Goal: Communication & Community: Share content

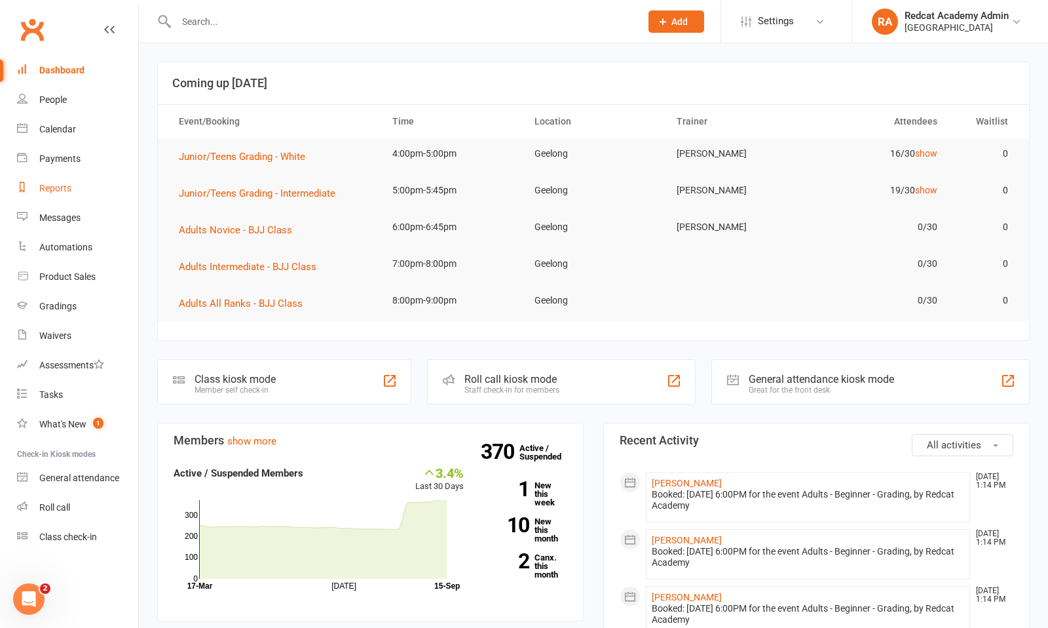
click at [56, 183] on div "Reports" at bounding box center [55, 188] width 32 height 10
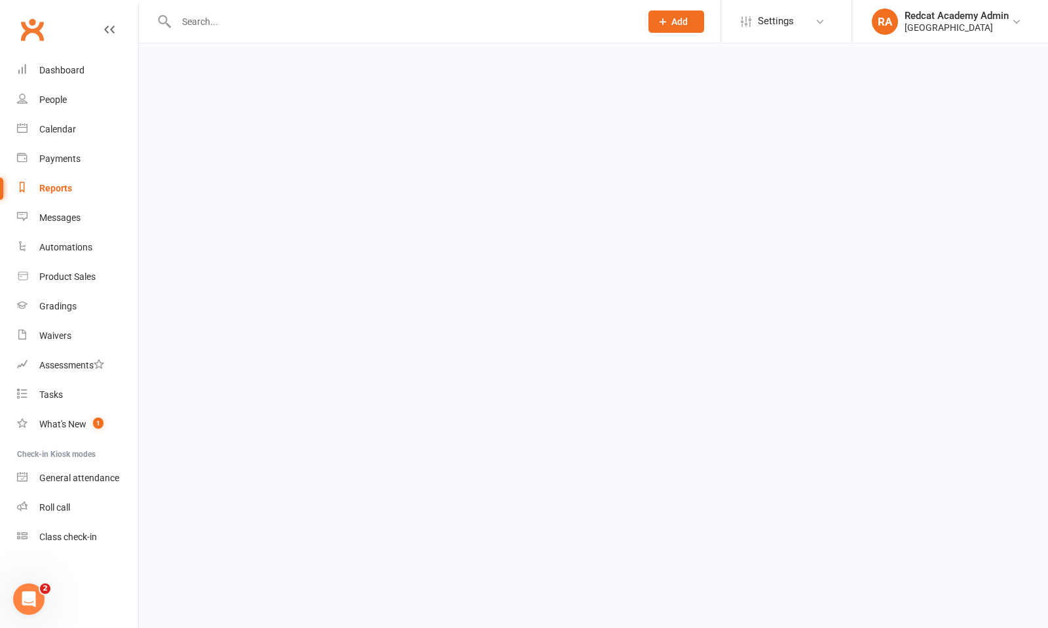
select select "100"
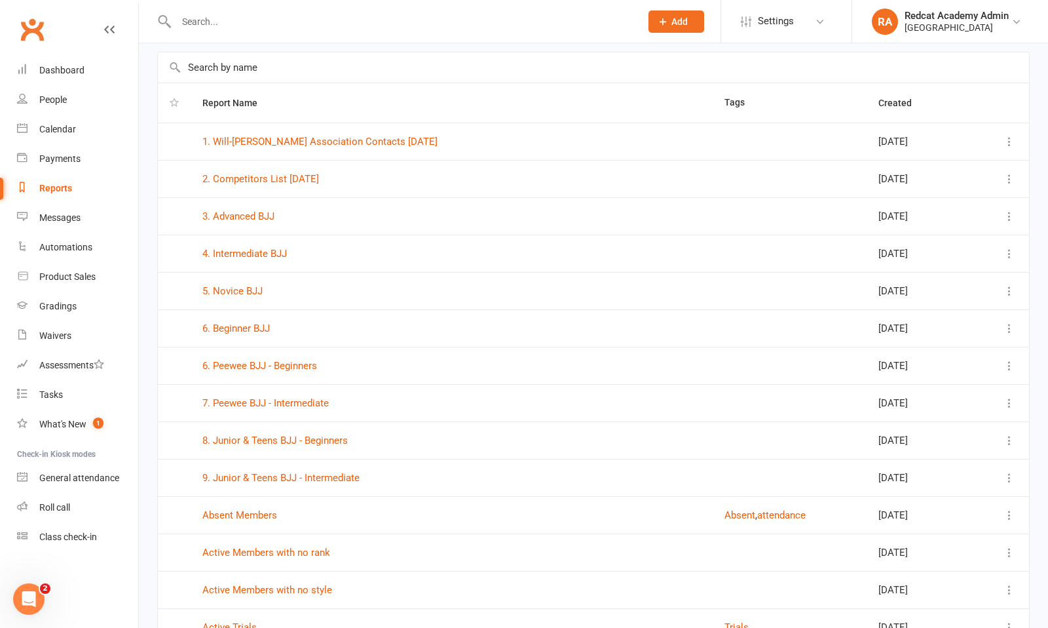
scroll to position [59, 0]
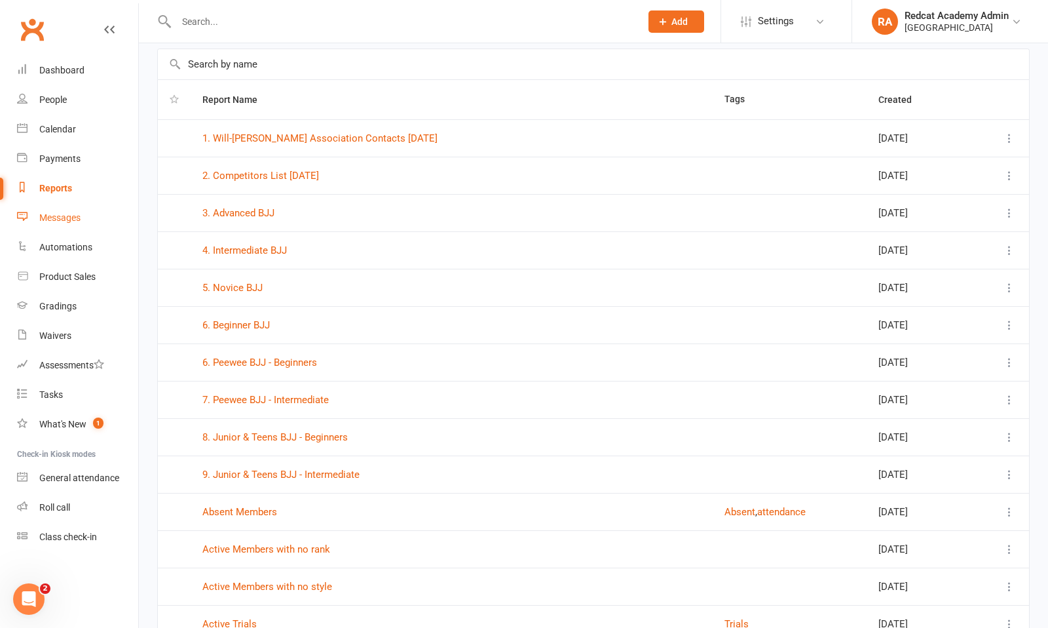
click at [59, 214] on div "Messages" at bounding box center [59, 217] width 41 height 10
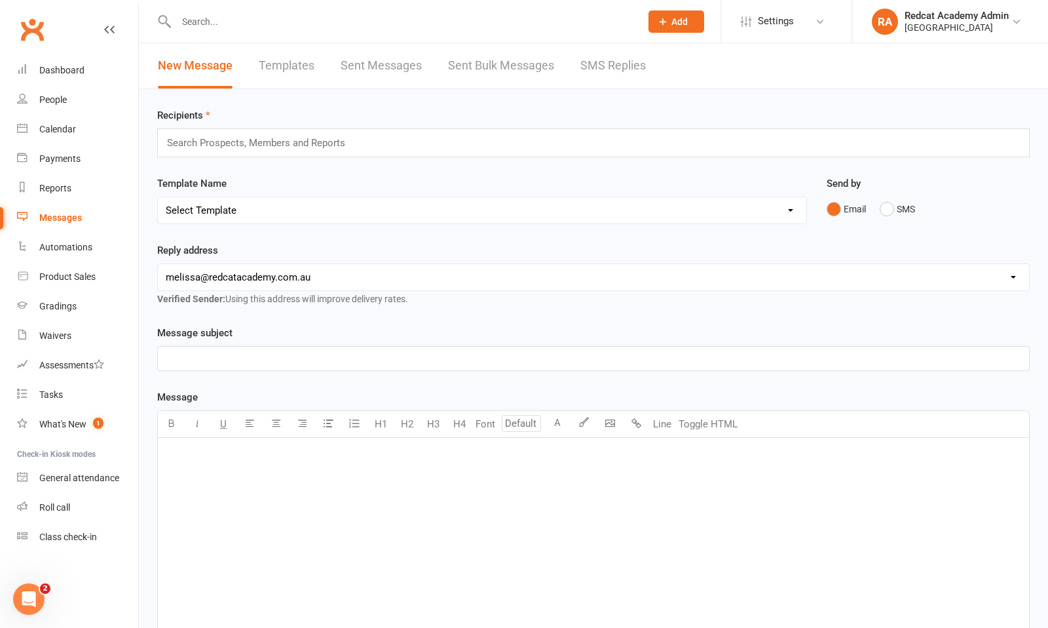
click at [345, 146] on input "text" at bounding box center [262, 142] width 192 height 17
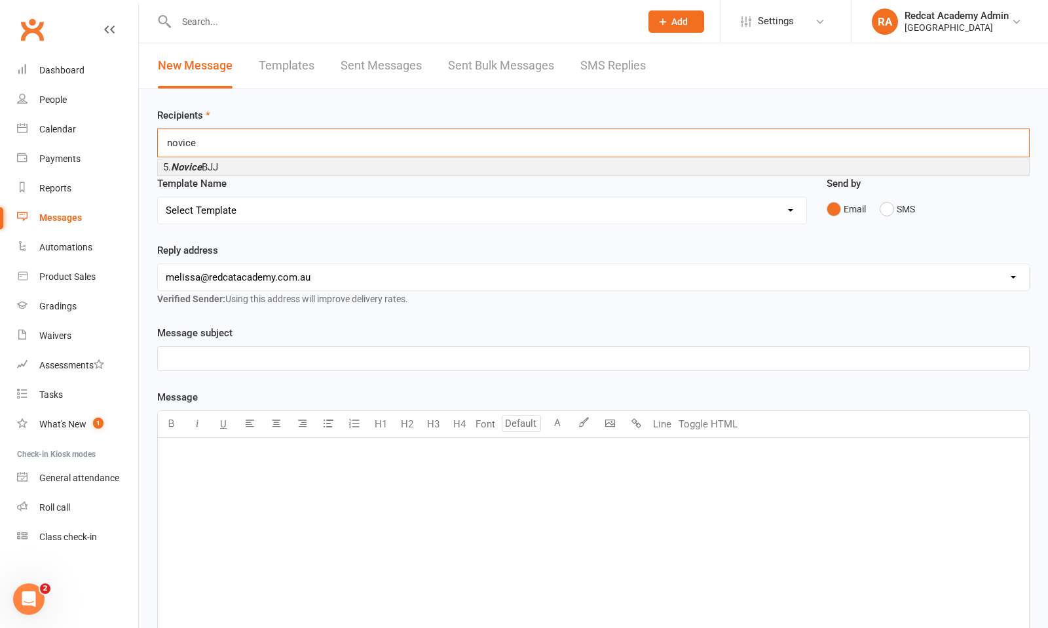
type input "novice"
click at [344, 166] on li "5. Novice BJJ" at bounding box center [594, 167] width 872 height 16
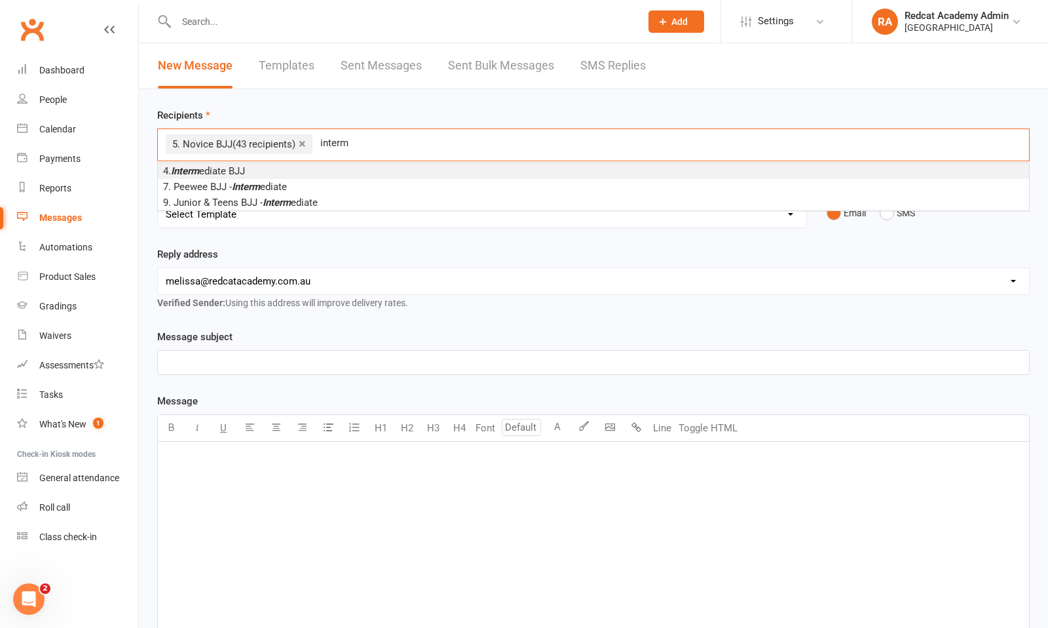
type input "interm"
click at [303, 172] on li "4. Interm ediate BJJ" at bounding box center [594, 171] width 872 height 16
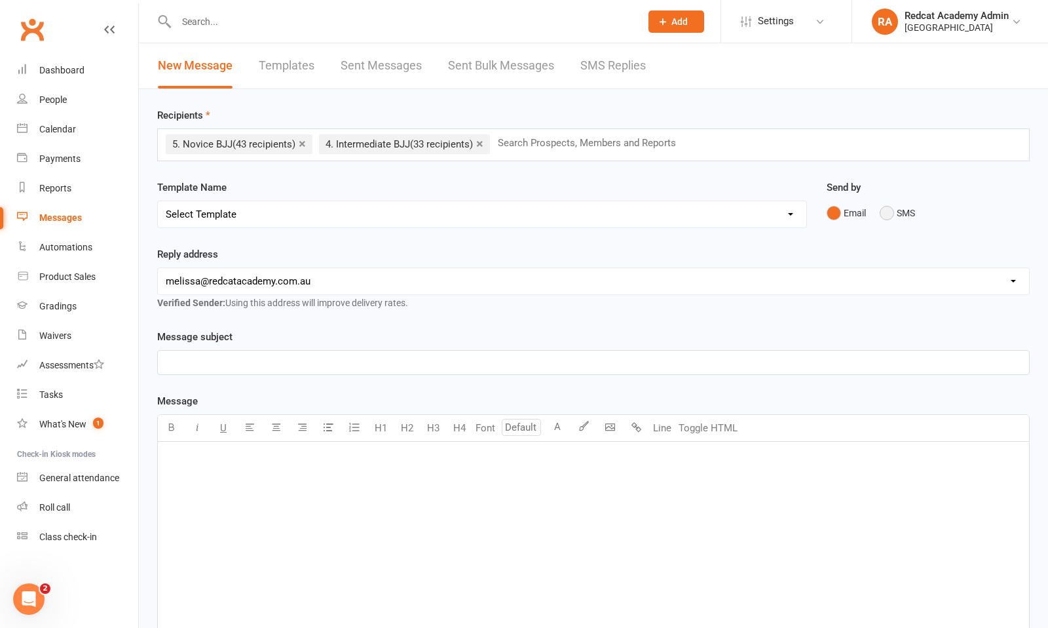
click at [883, 214] on button "SMS" at bounding box center [897, 213] width 35 height 25
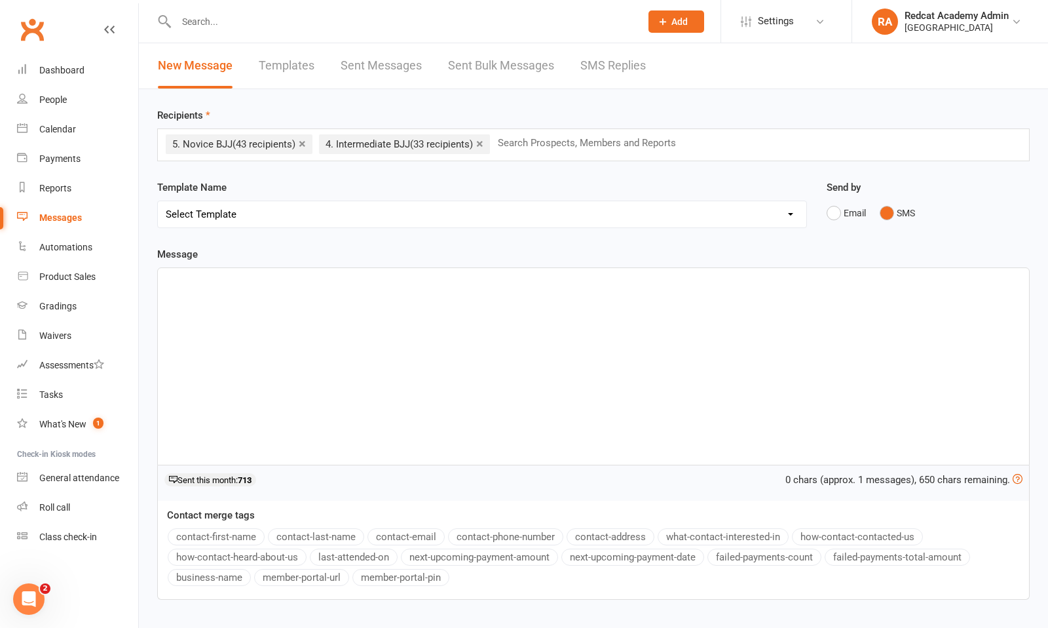
click at [212, 276] on p "﻿" at bounding box center [594, 280] width 856 height 16
click at [193, 537] on button "contact-first-name" at bounding box center [216, 536] width 97 height 17
click at [163, 282] on div "﻿ ﻿ {contact-first-name}" at bounding box center [594, 366] width 872 height 197
click at [278, 280] on span at bounding box center [276, 280] width 3 height 12
click at [375, 296] on div "Hi ﻿ {contact-first-name} ," at bounding box center [594, 366] width 872 height 197
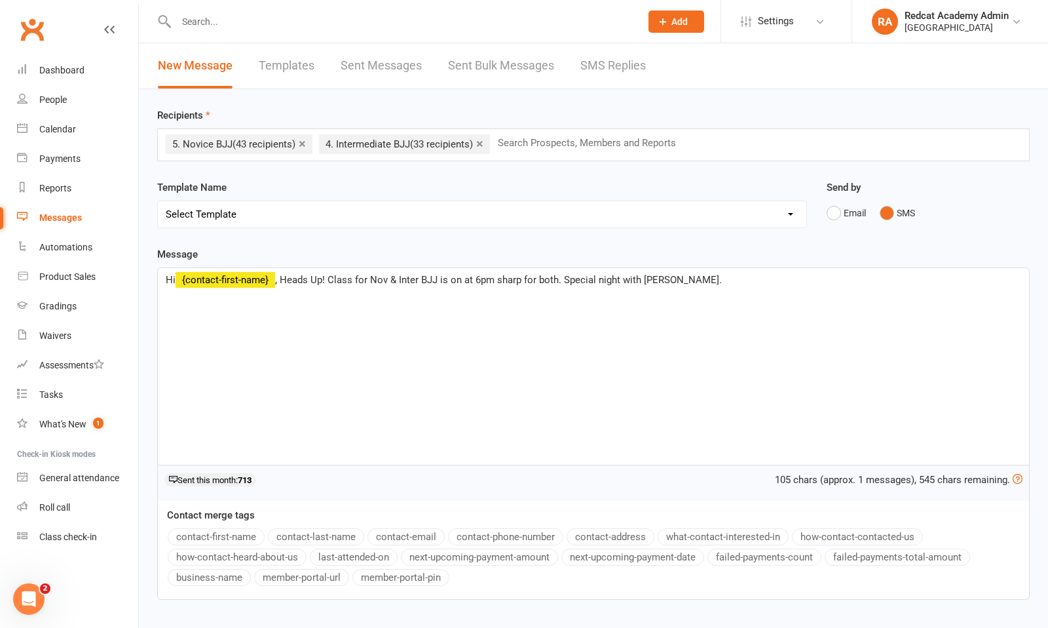
click at [651, 279] on span ", Heads Up! Class for Nov & Inter BJJ is on at 6pm sharp for both. Special nigh…" at bounding box center [498, 280] width 447 height 12
click at [687, 281] on p "Hi ﻿ {contact-first-name} , Heads Up! Class for Nov & Inter BJJ is on at 6pm sh…" at bounding box center [594, 280] width 856 height 16
click at [524, 279] on span ", Heads Up! Class for Nov & Inter BJJ is on at 6pm sharp for both. Special nigh…" at bounding box center [498, 280] width 447 height 12
click at [440, 278] on span ", Heads Up! Class for Nov & Inter BJJ is on at 6pm sharp for both. Special nigh…" at bounding box center [498, 280] width 447 height 12
click at [329, 280] on span ", Heads Up! Class for Nov & Inter BJJ is on at 6pm sharp for both. Special nigh…" at bounding box center [498, 280] width 447 height 12
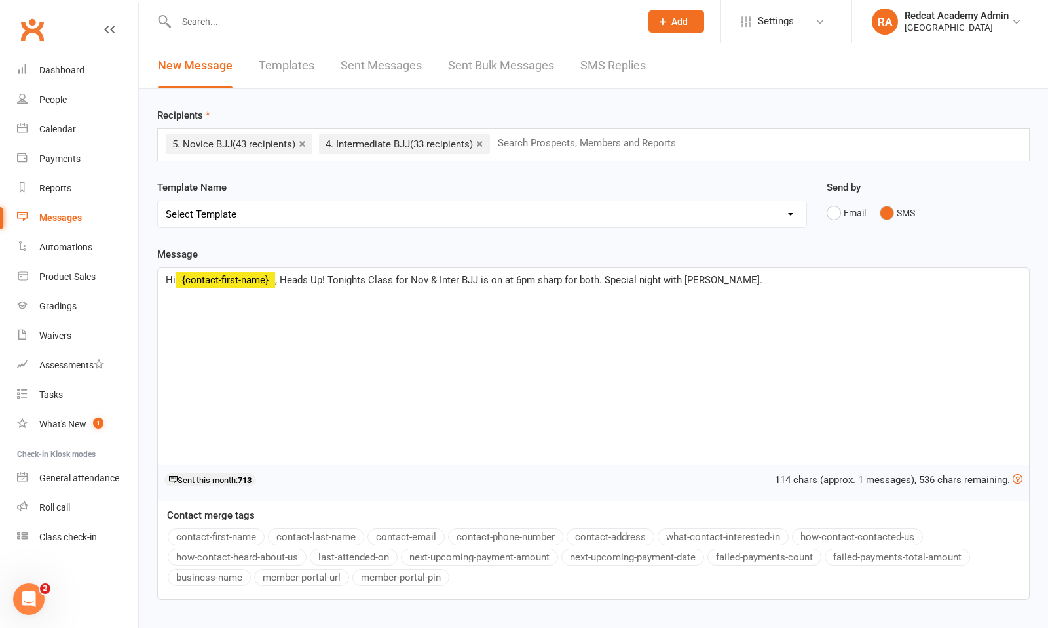
click at [429, 279] on span ", Heads Up! Tonights Class for Nov & Inter BJJ is on at 6pm sharp for both. Spe…" at bounding box center [519, 280] width 488 height 12
click at [542, 280] on span ", Heads Up! Tonights Class for Nov BJJ & Inter BJJ is on at 6pm sharp for both.…" at bounding box center [528, 280] width 507 height 12
drag, startPoint x: 564, startPoint y: 279, endPoint x: 543, endPoint y: 279, distance: 21.0
click at [543, 279] on span ", Heads Up! Tonights Class for Nov BJJ & Inter BJJ is on at 6-7:15pm sharp for …" at bounding box center [538, 280] width 527 height 12
click at [739, 280] on p "Hi ﻿ {contact-first-name} , Heads Up! Tonights Class for Nov BJJ & Inter BJJ is…" at bounding box center [594, 280] width 856 height 16
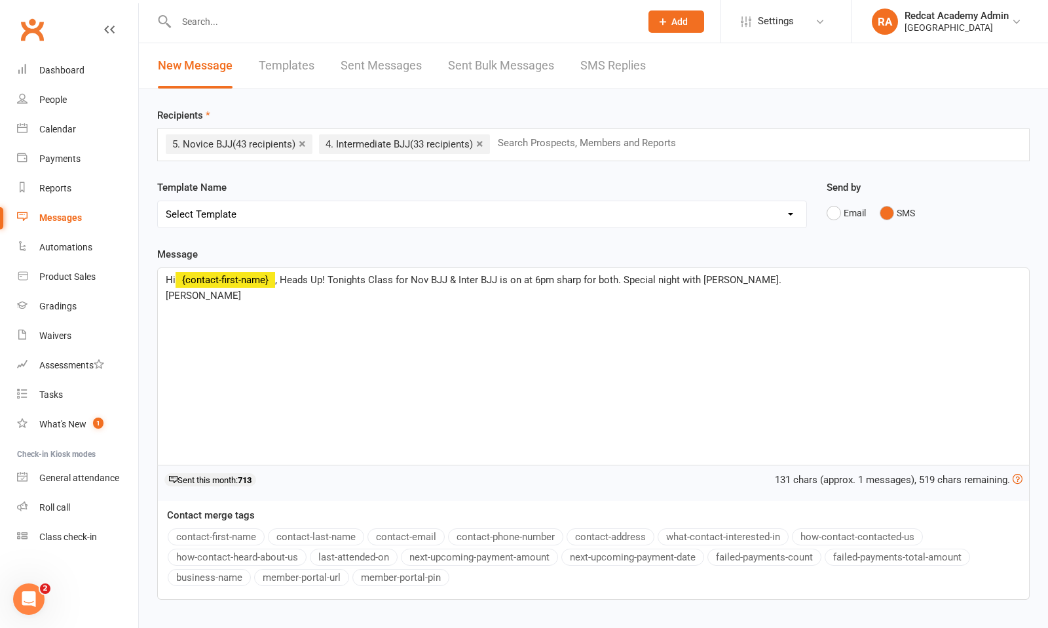
scroll to position [89, 0]
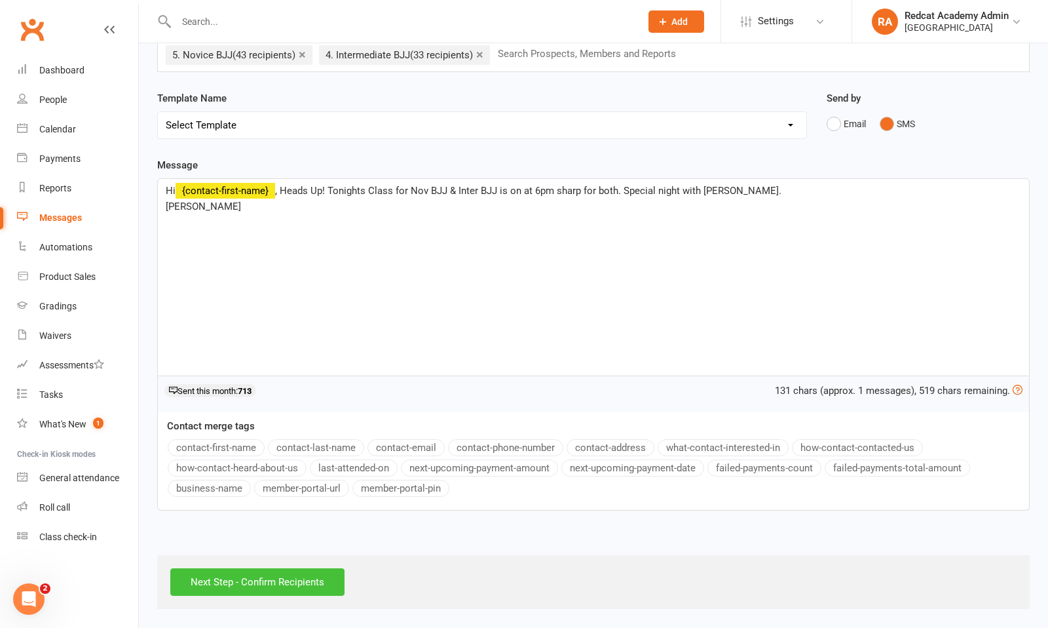
click at [280, 583] on input "Next Step - Confirm Recipients" at bounding box center [257, 582] width 174 height 28
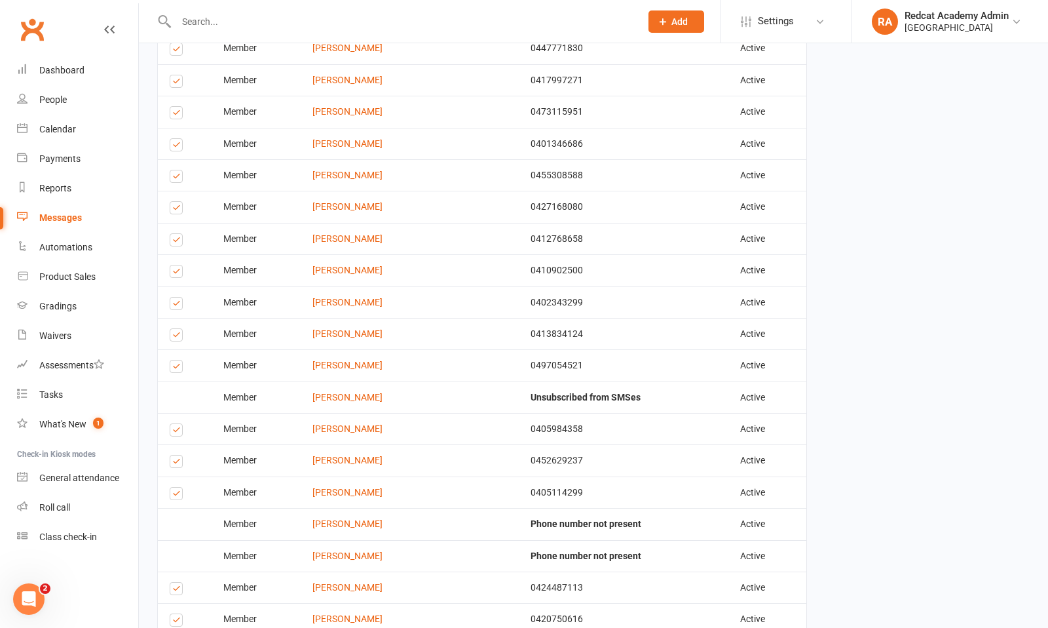
scroll to position [1442, 0]
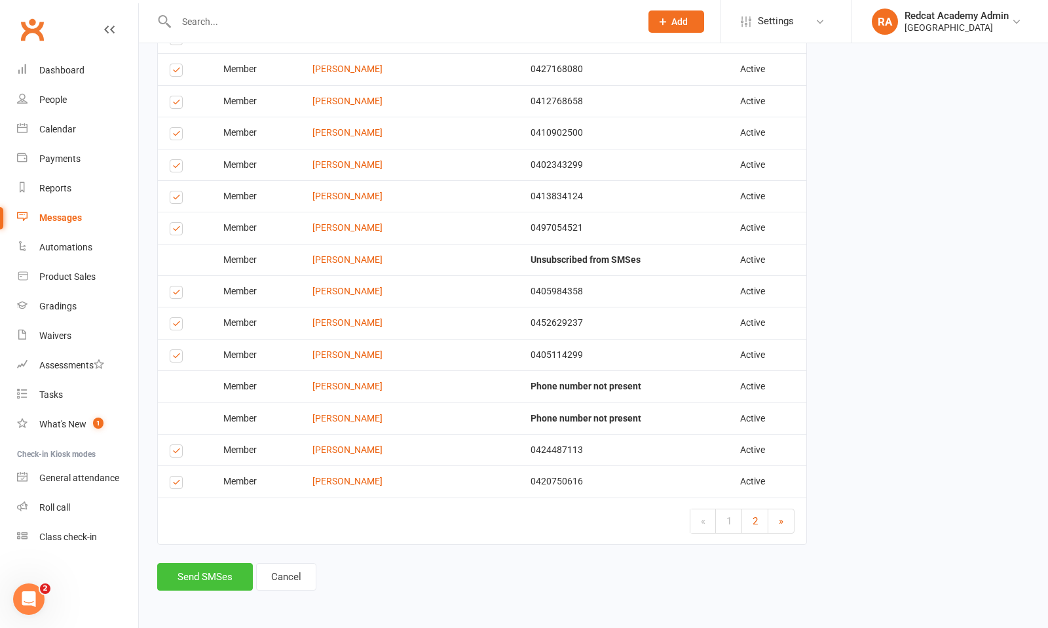
click at [194, 579] on button "Send SMSes" at bounding box center [205, 577] width 96 height 28
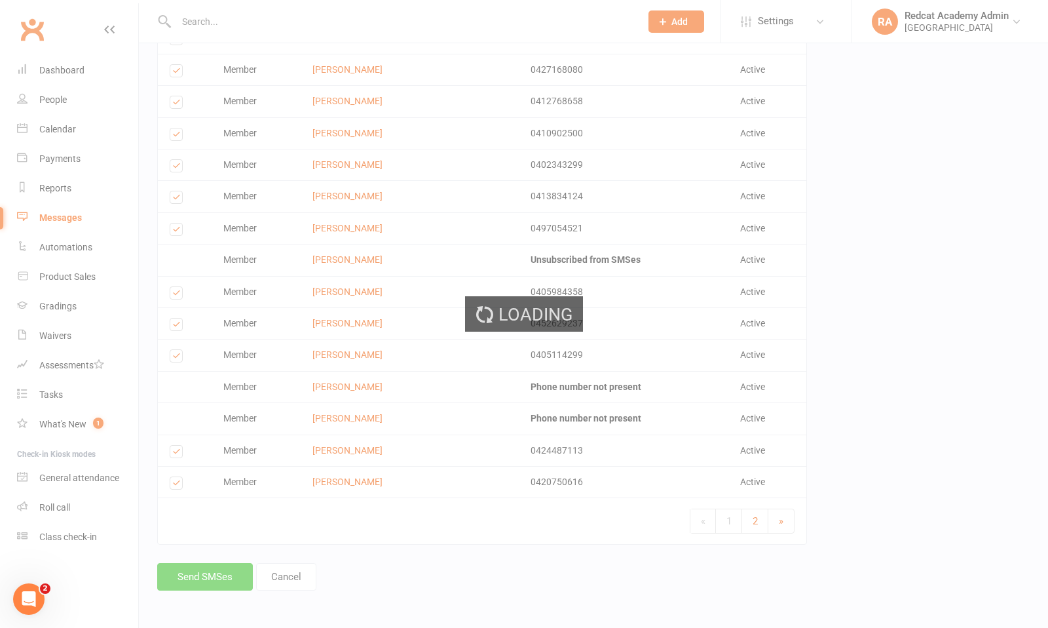
scroll to position [1427, 0]
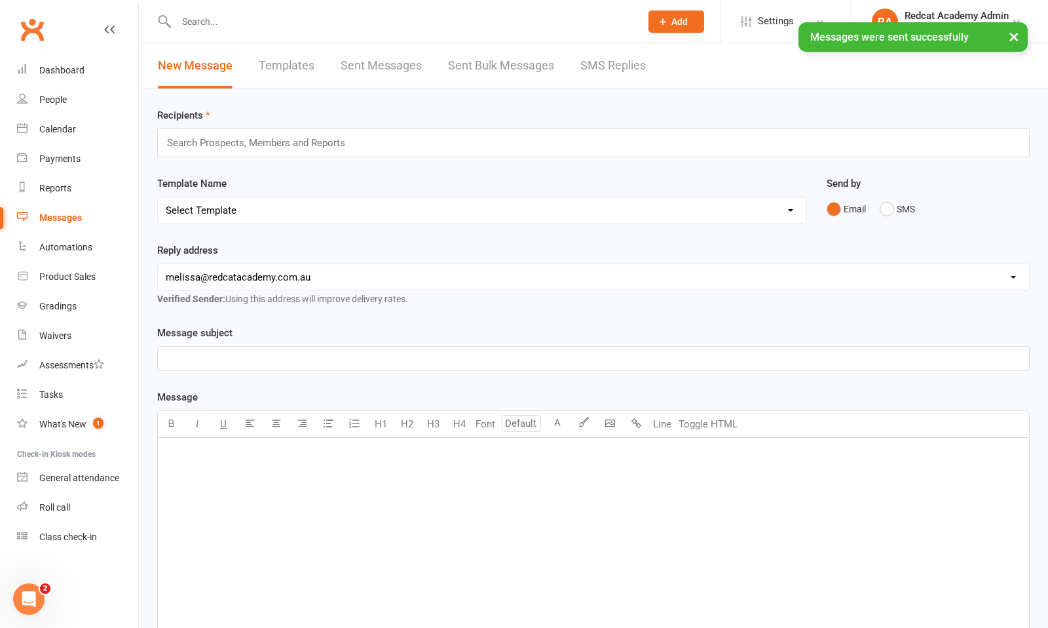
click at [276, 138] on input "text" at bounding box center [262, 142] width 192 height 17
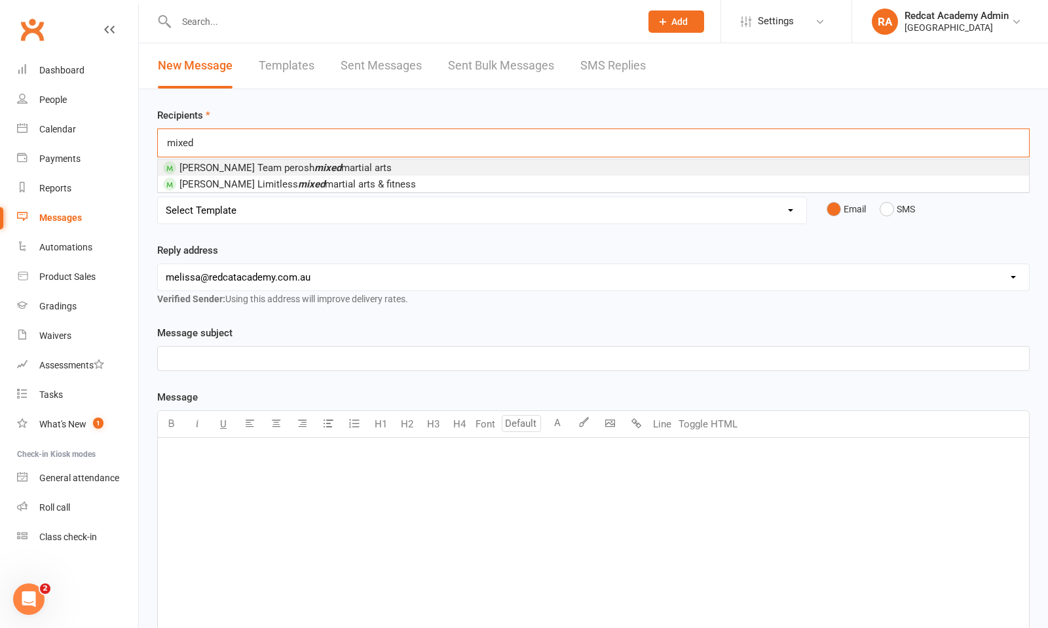
type input "mixed"
click at [273, 145] on div "mixed mixed" at bounding box center [593, 142] width 873 height 29
drag, startPoint x: 208, startPoint y: 142, endPoint x: 157, endPoint y: 144, distance: 51.1
click at [157, 144] on div "Recipients mixed mixed [PERSON_NAME] Team perosh mixed martial arts [PERSON_NAM…" at bounding box center [594, 460] width 910 height 743
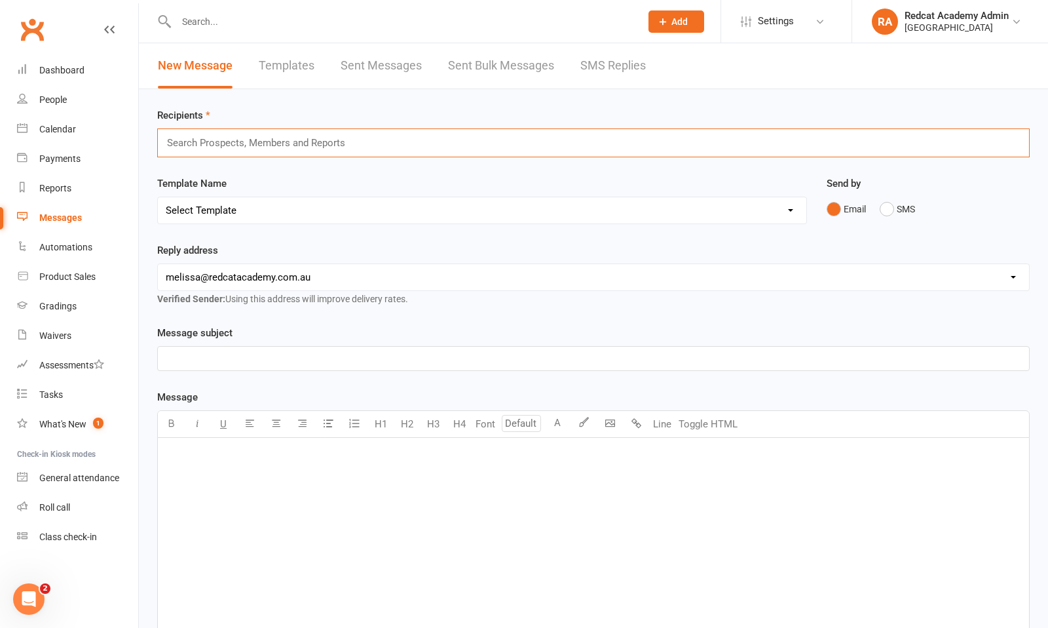
click at [176, 142] on input "text" at bounding box center [262, 142] width 192 height 17
click at [62, 188] on div "Reports" at bounding box center [55, 188] width 32 height 10
select select "100"
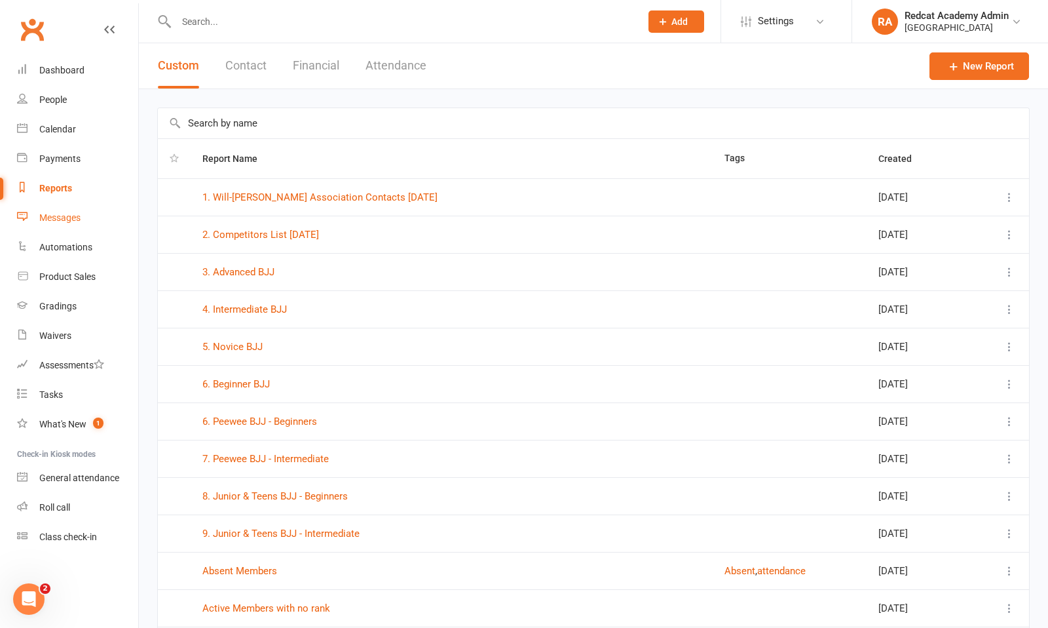
click at [67, 216] on div "Messages" at bounding box center [59, 217] width 41 height 10
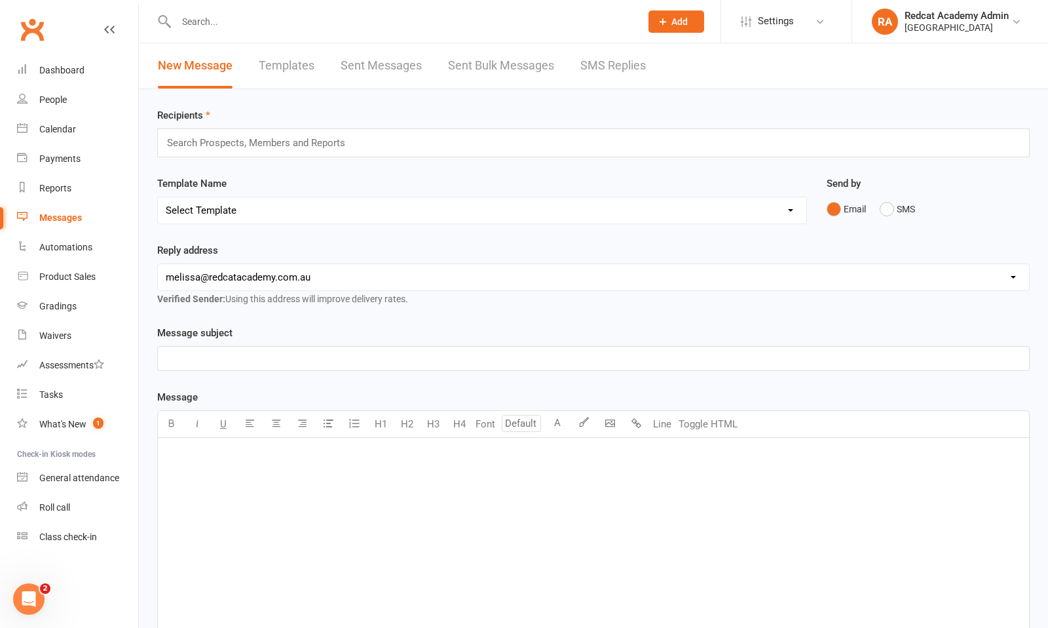
click at [259, 145] on input "text" at bounding box center [262, 142] width 192 height 17
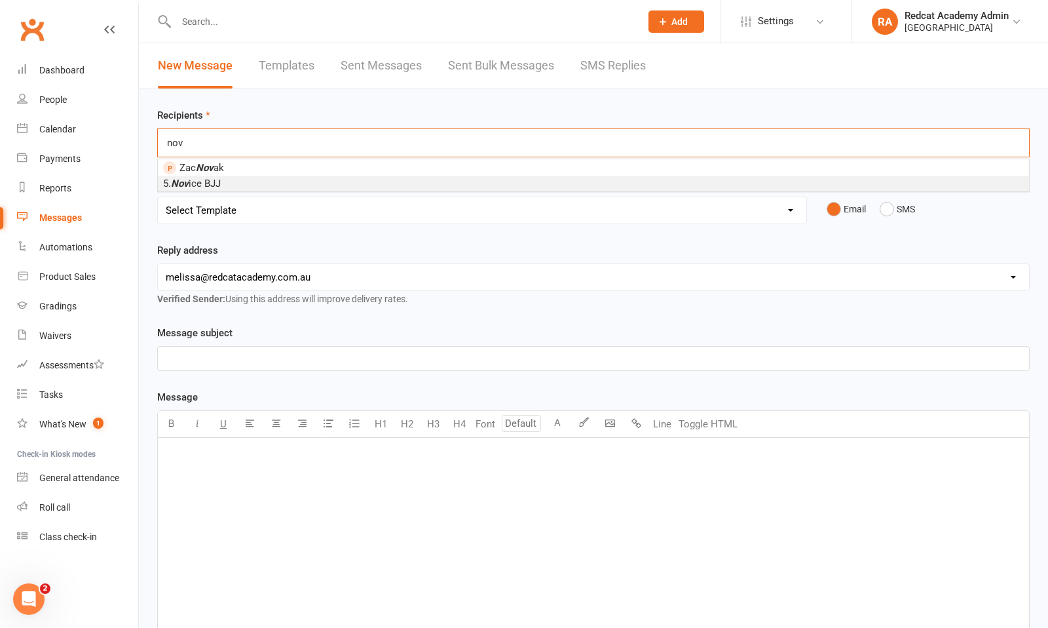
type input "nov"
click at [229, 182] on li "5. Nov ice BJJ" at bounding box center [594, 184] width 872 height 16
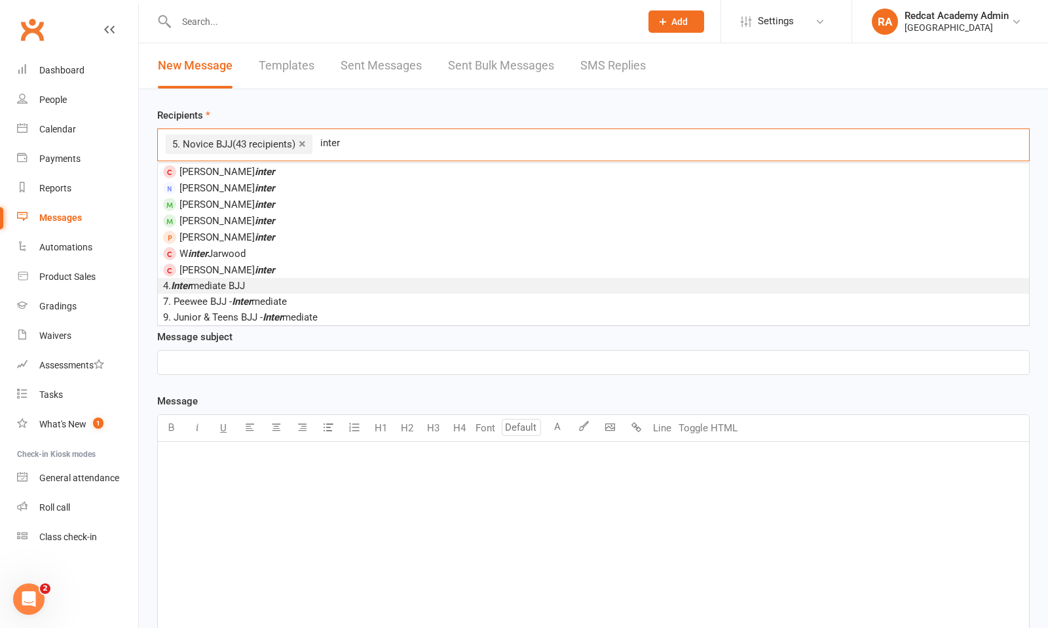
type input "inter"
click at [222, 285] on span "4. Inter mediate BJJ" at bounding box center [204, 286] width 82 height 12
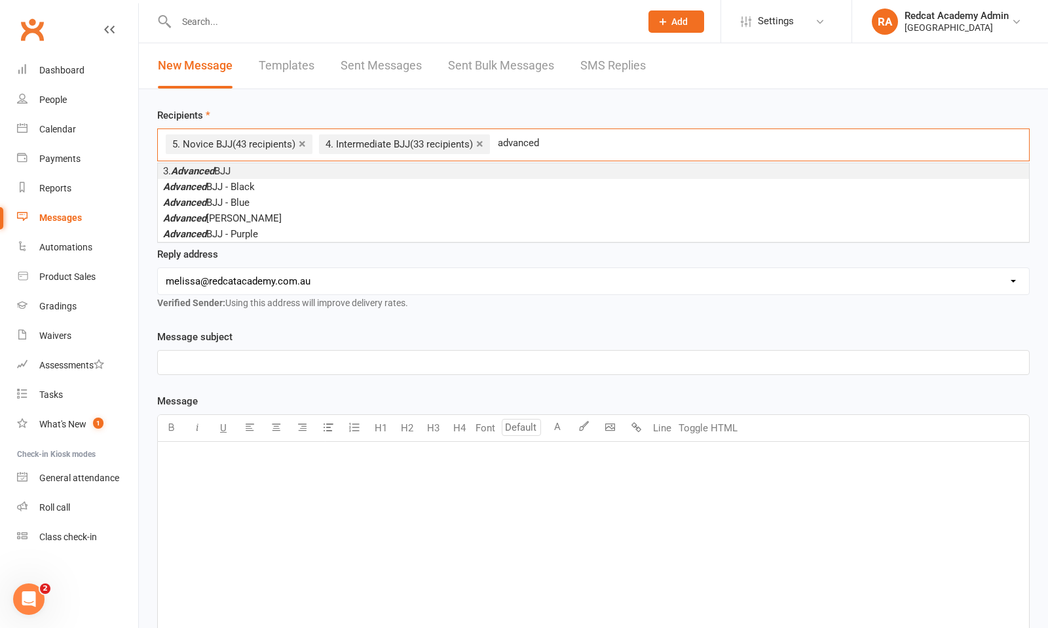
type input "advanced"
click at [208, 169] on em "Advanced" at bounding box center [192, 171] width 43 height 12
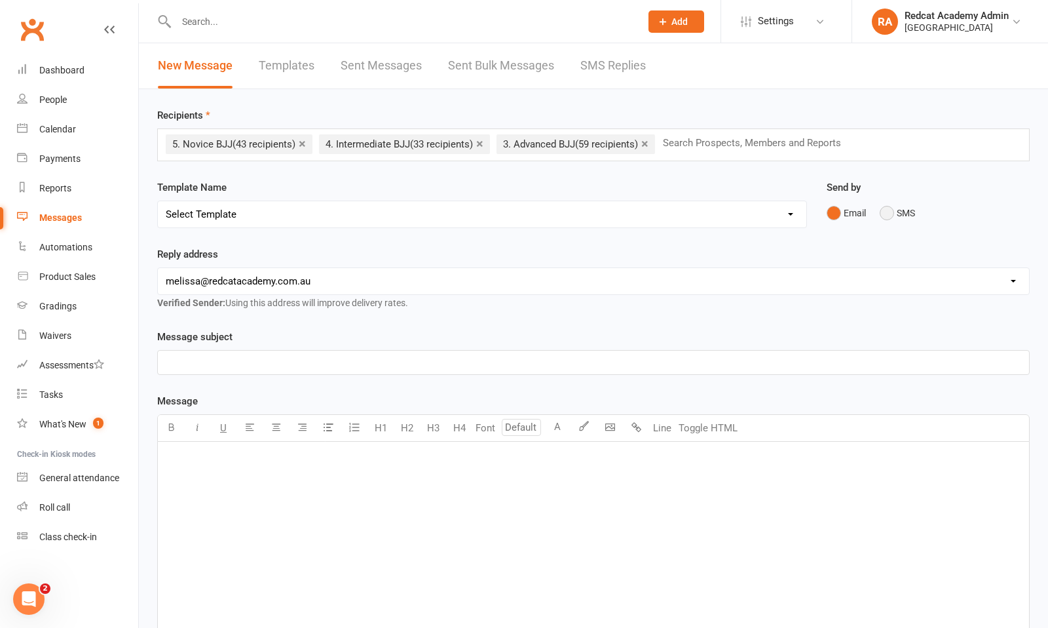
click at [891, 214] on button "SMS" at bounding box center [897, 213] width 35 height 25
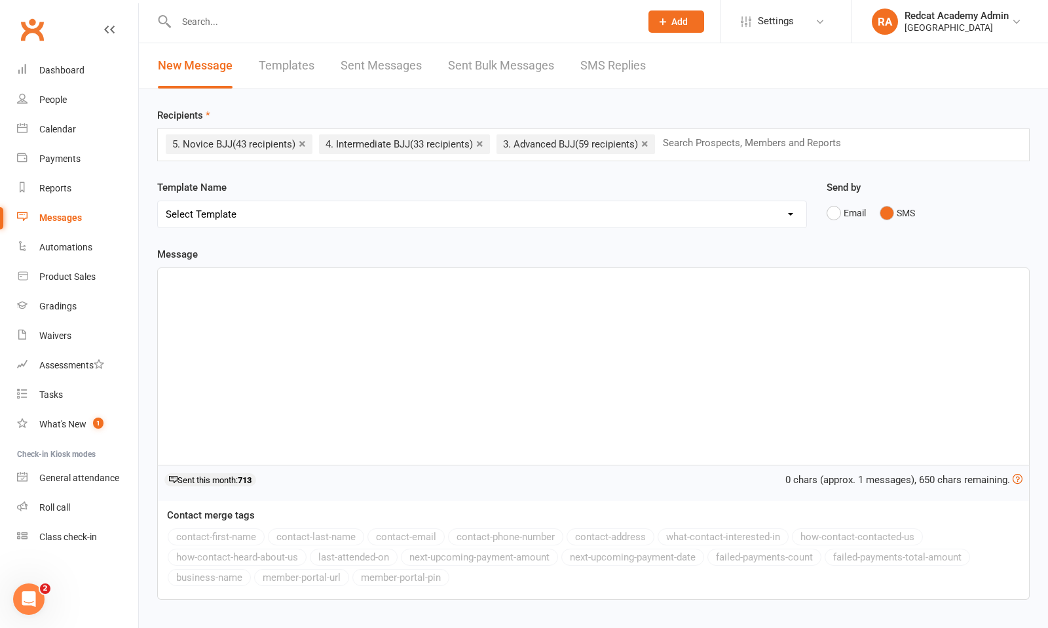
click at [301, 296] on div "﻿" at bounding box center [594, 366] width 872 height 197
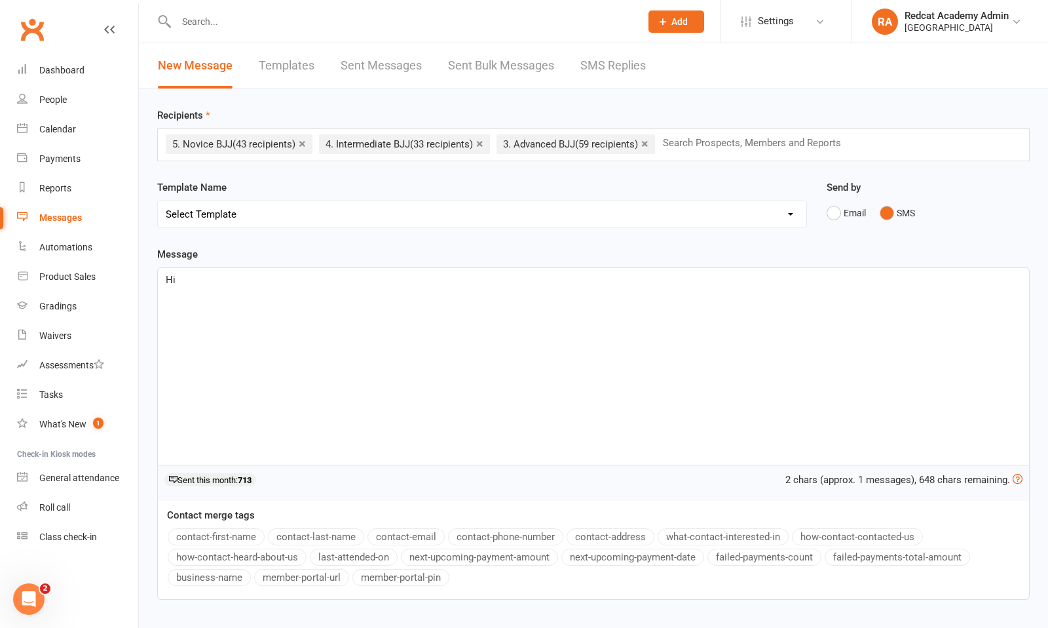
click at [242, 540] on button "contact-first-name" at bounding box center [216, 536] width 97 height 17
click at [379, 280] on span ", Tonights mixed class will be early at 7:30pm start." at bounding box center [386, 280] width 223 height 12
click at [520, 280] on span ", Tonights mixed class [DATE] will be early at 7:30pm start." at bounding box center [404, 280] width 258 height 12
click at [633, 279] on p "Hi ﻿ {contact-first-name} , Tonights mixed class [DATE] will be earlier, with a…" at bounding box center [594, 280] width 856 height 16
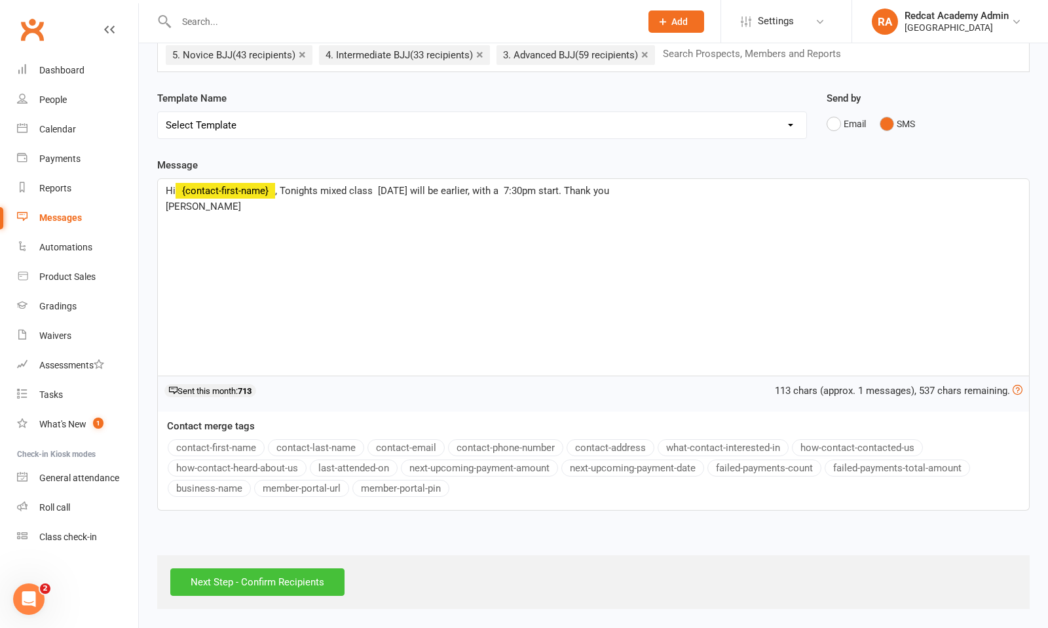
click at [242, 588] on input "Next Step - Confirm Recipients" at bounding box center [257, 582] width 174 height 28
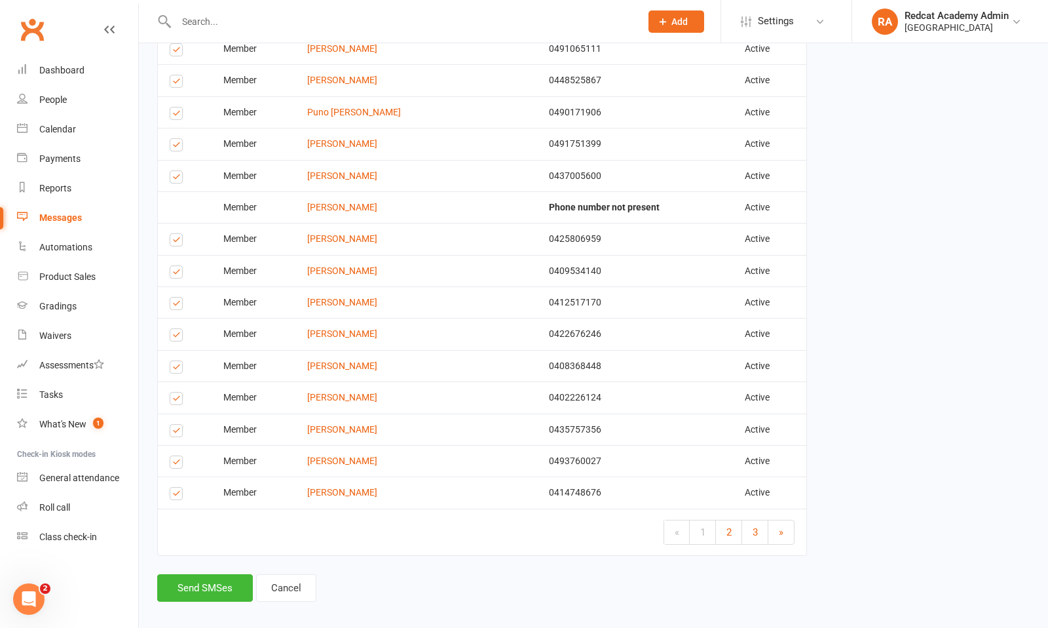
scroll to position [1442, 0]
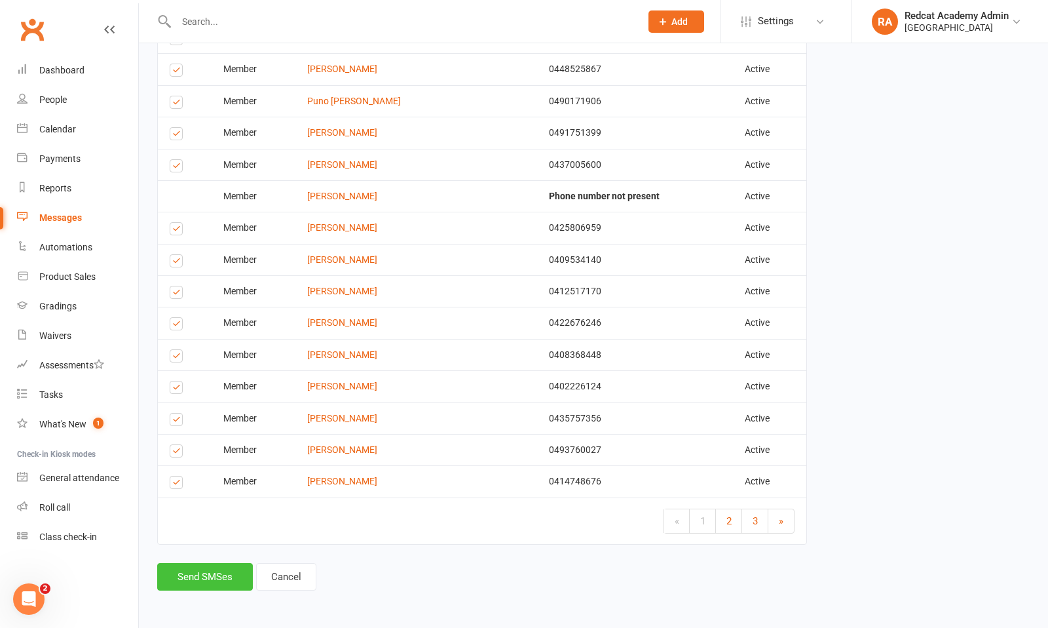
click at [196, 575] on button "Send SMSes" at bounding box center [205, 577] width 96 height 28
